Goal: Check status

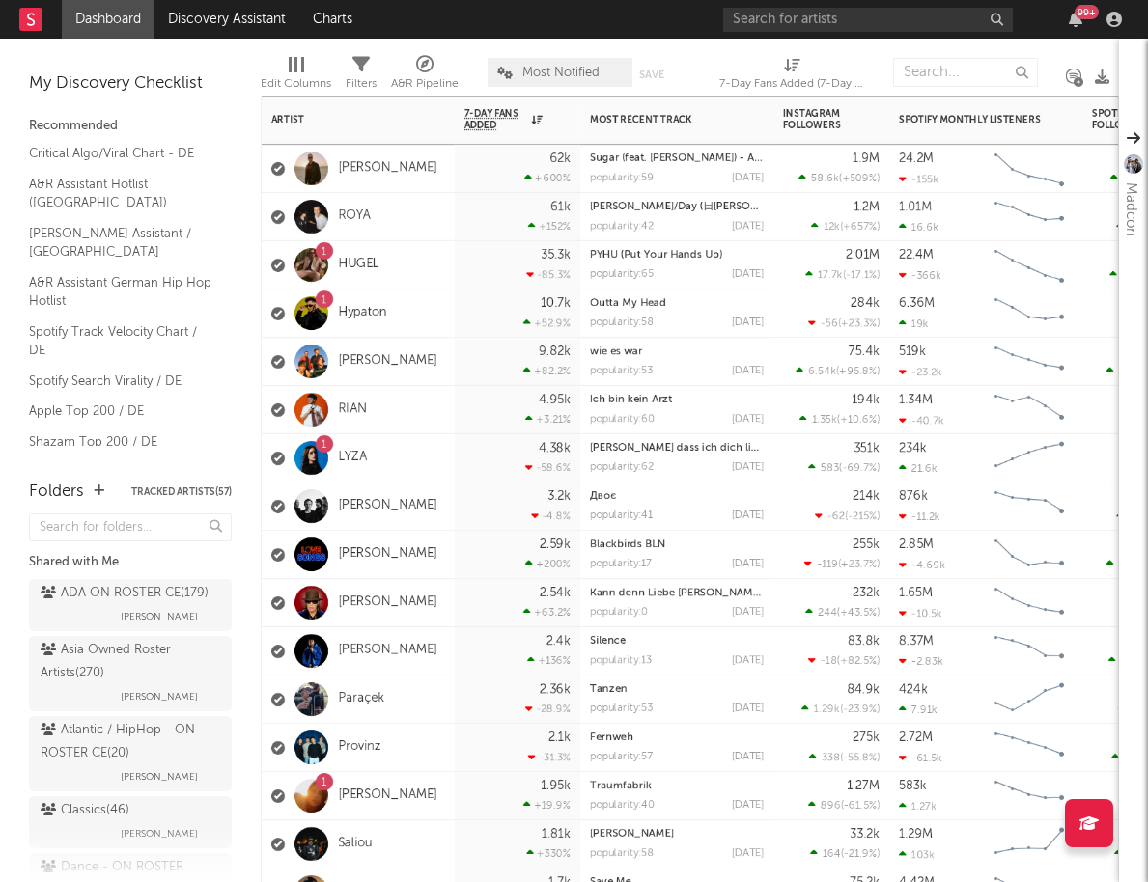
click at [432, 814] on div "1 Vanessa Mai" at bounding box center [358, 796] width 193 height 48
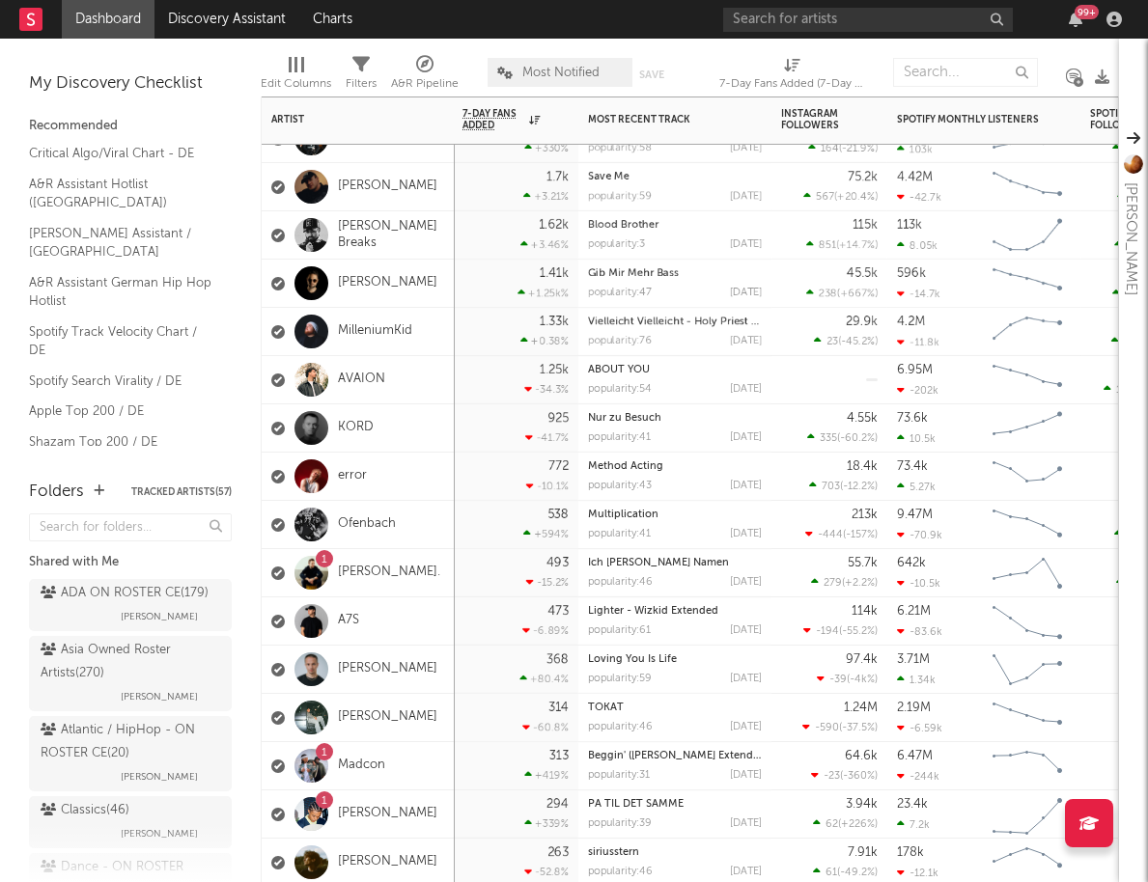
click at [400, 819] on div "1 Elias" at bounding box center [358, 815] width 193 height 48
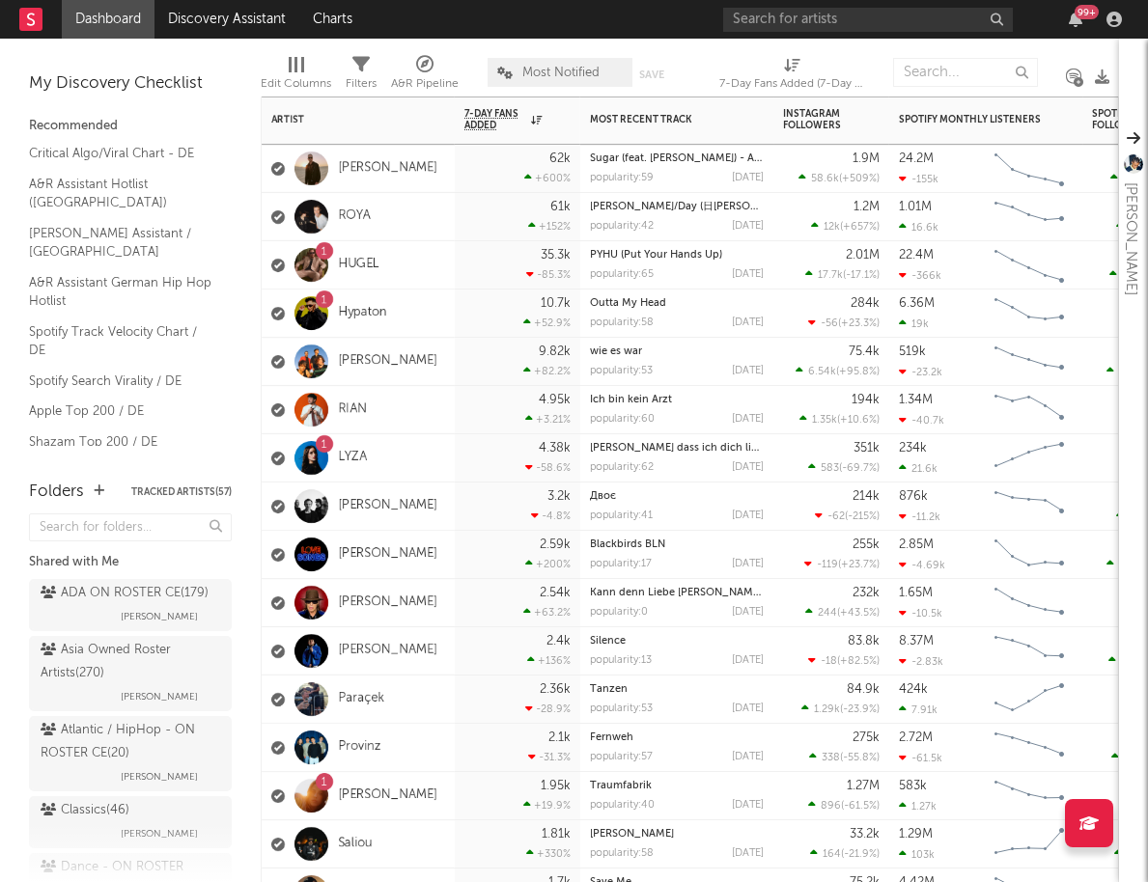
click at [413, 282] on div "1 HUGEL" at bounding box center [358, 265] width 193 height 48
